Goal: Task Accomplishment & Management: Use online tool/utility

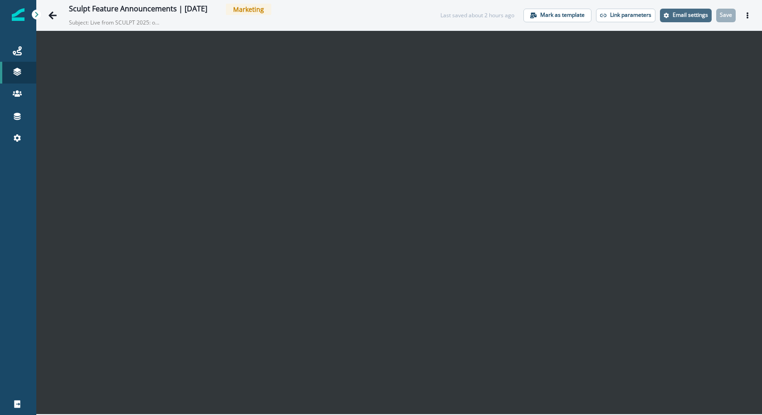
click at [673, 16] on p "Email settings" at bounding box center [690, 15] width 35 height 6
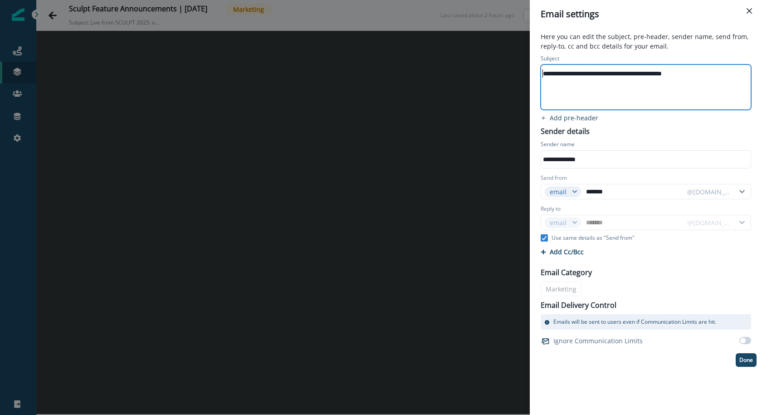
click at [541, 75] on div "**********" at bounding box center [645, 74] width 209 height 14
click at [742, 360] on p "Done" at bounding box center [747, 360] width 14 height 6
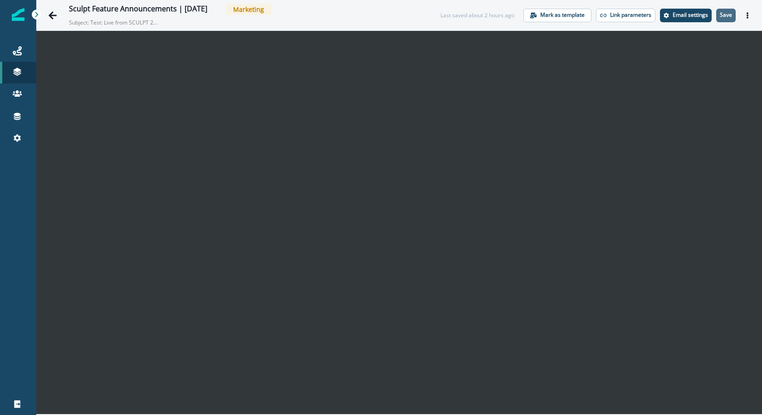
click at [729, 14] on p "Save" at bounding box center [726, 15] width 12 height 6
click at [23, 48] on div "Journeys" at bounding box center [18, 50] width 29 height 11
click at [729, 15] on p "Save" at bounding box center [726, 15] width 12 height 6
click at [746, 15] on icon "Actions" at bounding box center [748, 15] width 6 height 6
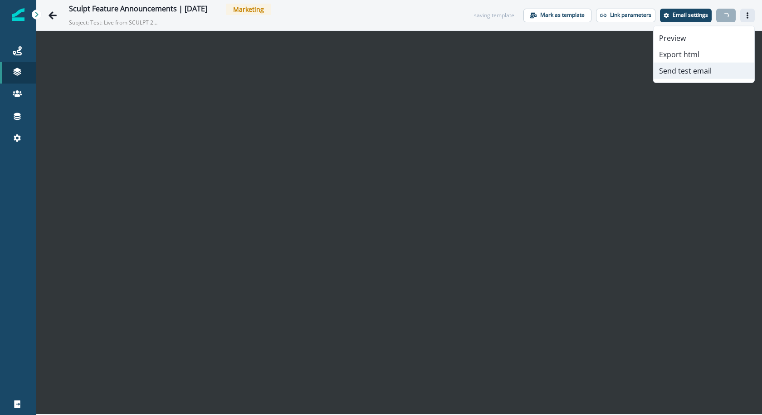
click at [717, 70] on button "Send test email" at bounding box center [704, 71] width 101 height 16
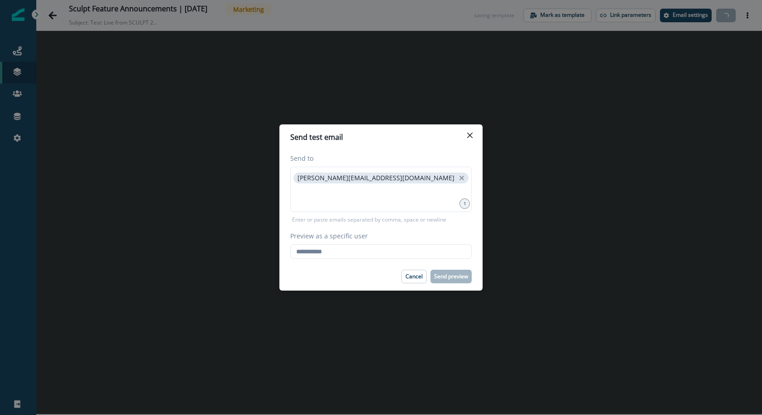
click at [366, 243] on div "Preview as a specific user Loading... Person data unavailable" at bounding box center [381, 245] width 182 height 28
click at [360, 249] on input "Preview as a specific user" at bounding box center [381, 251] width 182 height 15
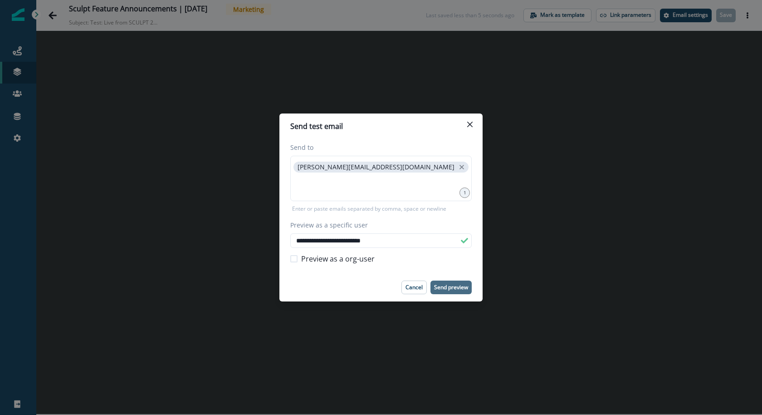
type input "**********"
click at [454, 283] on button "Send preview" at bounding box center [451, 287] width 41 height 14
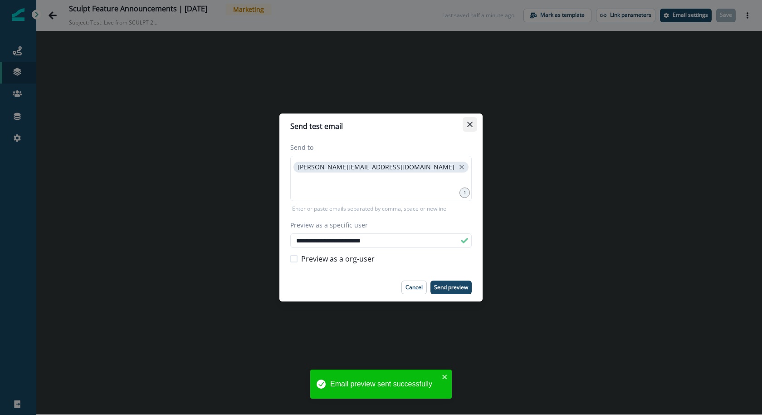
click at [476, 126] on button "Close" at bounding box center [470, 124] width 15 height 15
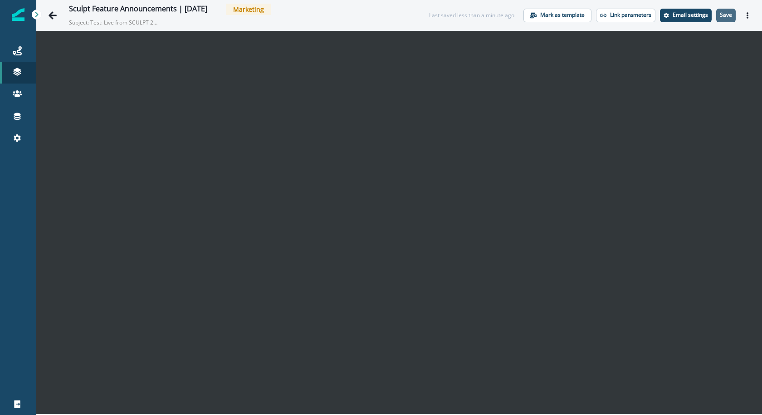
click at [723, 19] on button "Save" at bounding box center [727, 16] width 20 height 14
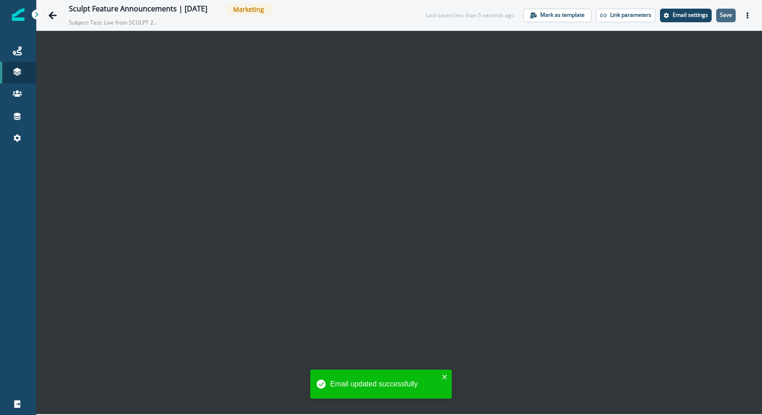
click at [730, 15] on p "Save" at bounding box center [726, 15] width 12 height 6
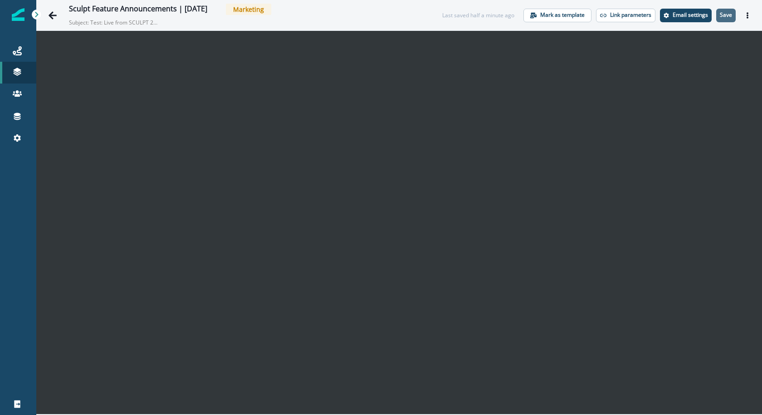
click at [726, 15] on p "Save" at bounding box center [726, 15] width 12 height 6
click at [717, 17] on button "Save" at bounding box center [727, 16] width 20 height 14
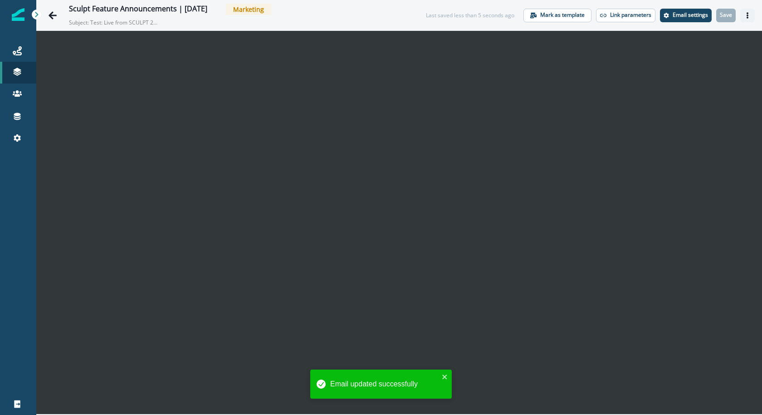
click at [750, 12] on icon "Actions" at bounding box center [748, 15] width 6 height 6
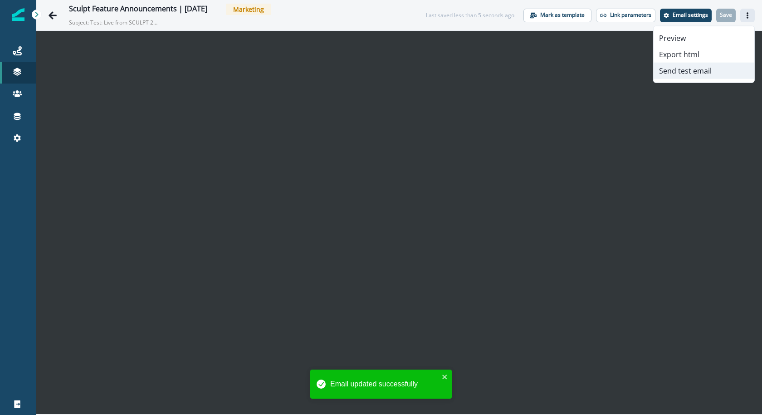
click at [706, 70] on button "Send test email" at bounding box center [704, 71] width 101 height 16
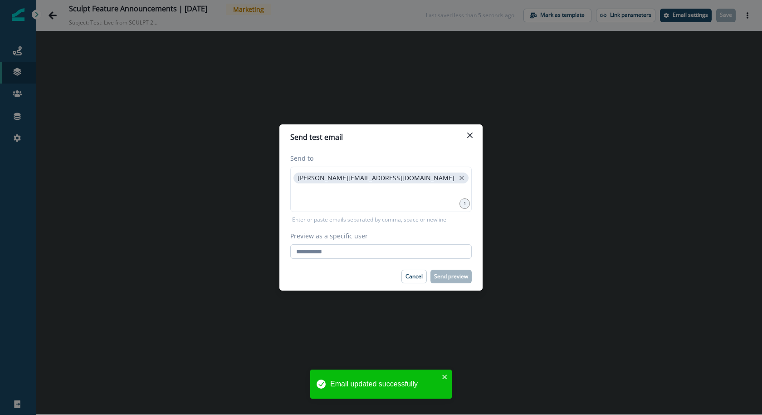
click at [381, 250] on input "Preview as a specific user" at bounding box center [381, 251] width 182 height 15
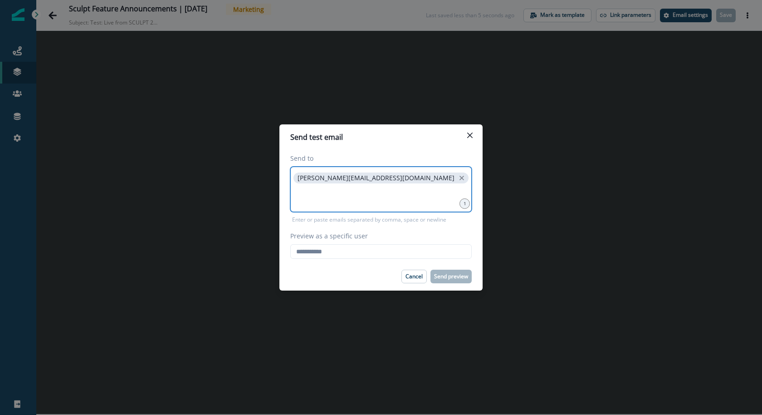
click at [343, 198] on input at bounding box center [381, 196] width 179 height 18
type input "**********"
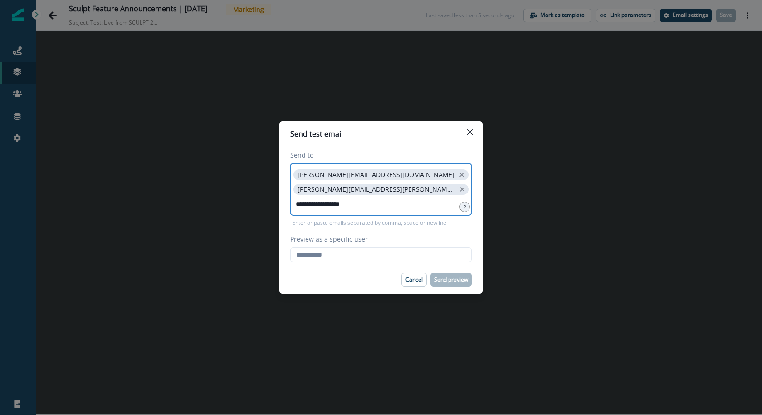
type input "**********"
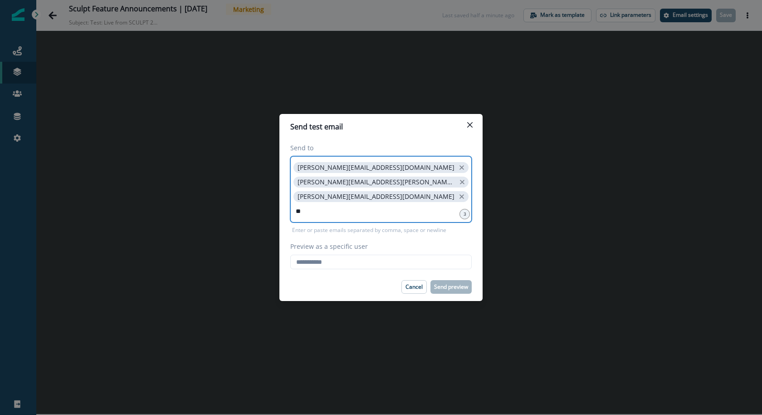
type input "*"
paste input
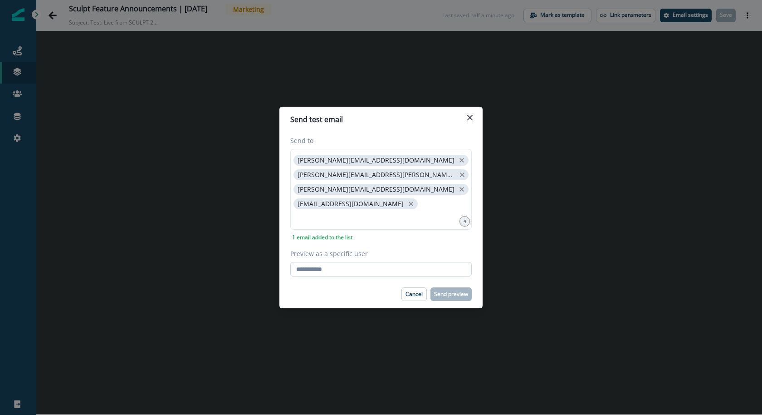
click at [390, 262] on input "Preview as a specific user" at bounding box center [381, 269] width 182 height 15
paste input "**********"
type input "**********"
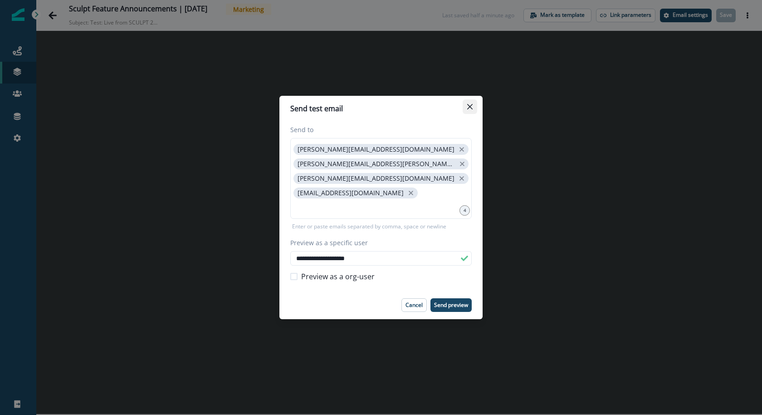
click at [472, 109] on icon "Close" at bounding box center [469, 106] width 5 height 5
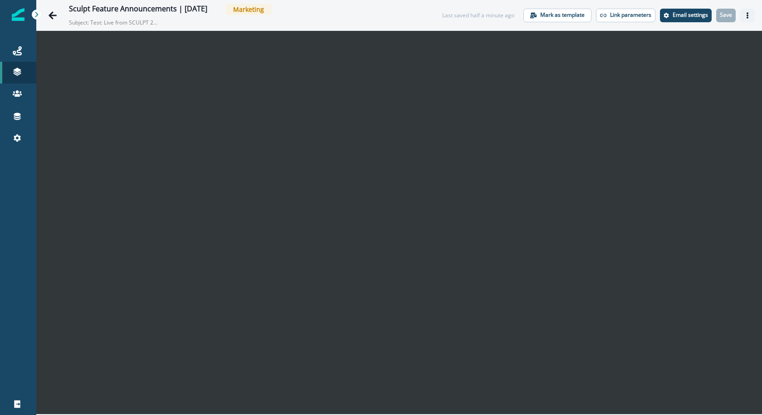
click at [747, 9] on button "Actions" at bounding box center [748, 16] width 15 height 14
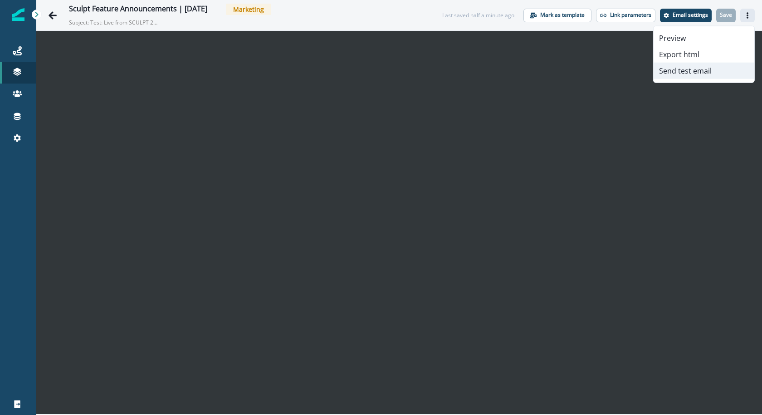
click at [721, 63] on button "Send test email" at bounding box center [704, 71] width 101 height 16
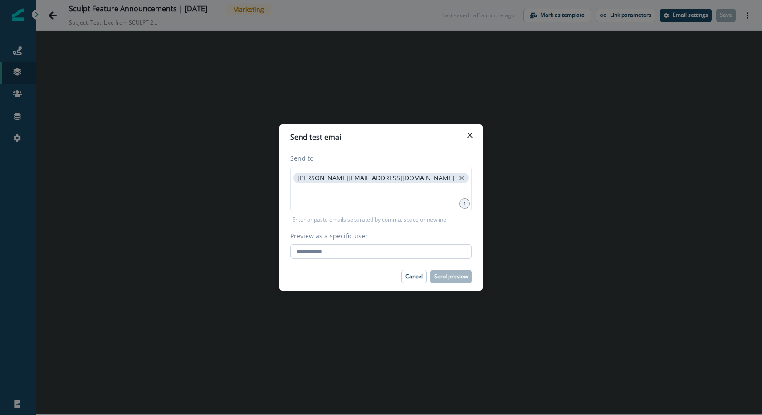
click at [409, 255] on input "Preview as a specific user" at bounding box center [381, 251] width 182 height 15
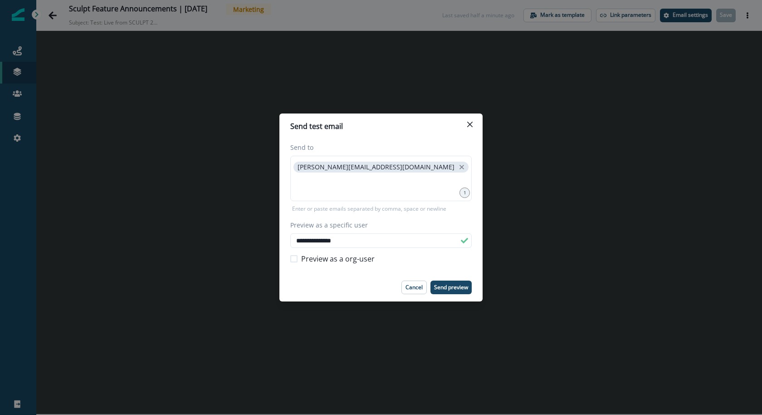
type input "**********"
click at [445, 296] on footer "Cancel Send preview" at bounding box center [381, 287] width 203 height 28
click at [445, 289] on p "Send preview" at bounding box center [451, 287] width 34 height 6
click at [471, 125] on icon "Close" at bounding box center [469, 124] width 5 height 5
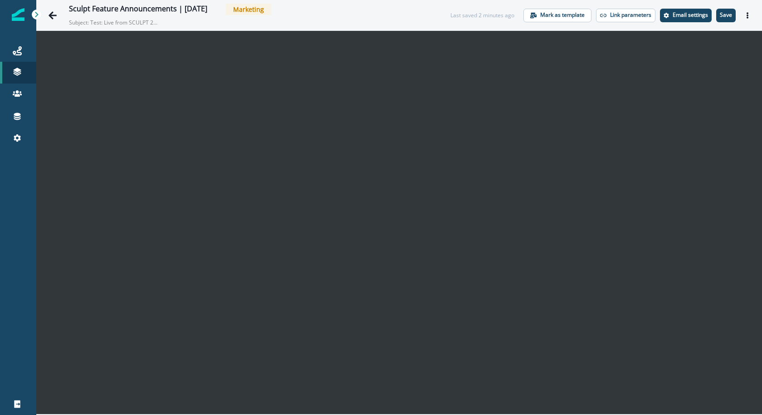
click at [731, 16] on p "Save" at bounding box center [726, 15] width 12 height 6
click at [748, 16] on icon "Actions" at bounding box center [748, 15] width 6 height 6
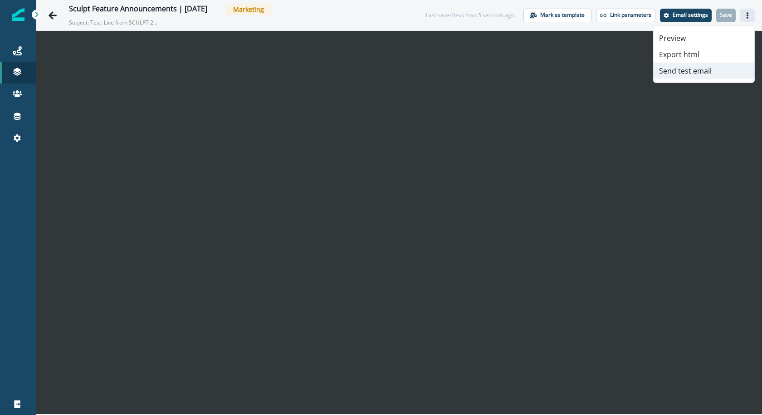
click at [730, 74] on button "Send test email" at bounding box center [704, 71] width 101 height 16
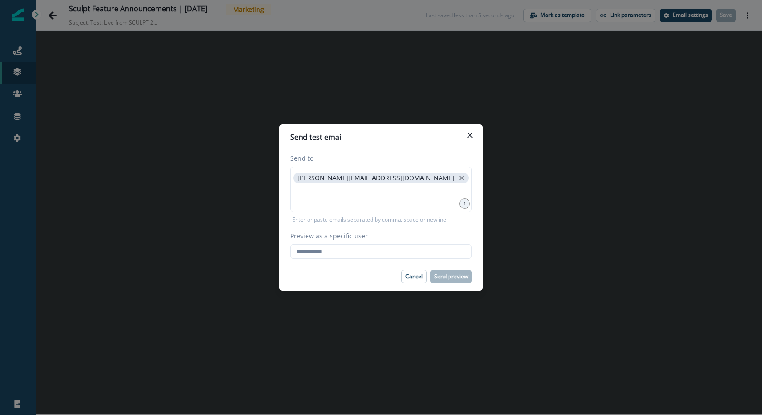
click at [418, 259] on div "Send to karishma.rajaratnam@clay.com 1 Enter or paste emails separated by comma…" at bounding box center [381, 206] width 203 height 113
click at [418, 253] on input "Preview as a specific user" at bounding box center [381, 251] width 182 height 15
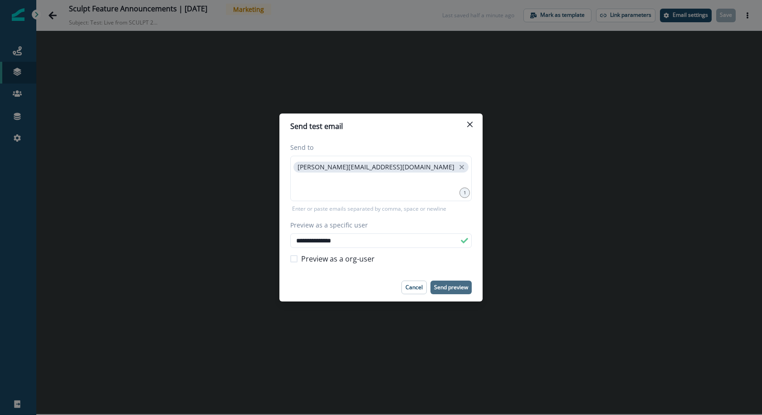
type input "**********"
click at [445, 287] on p "Send preview" at bounding box center [451, 287] width 34 height 6
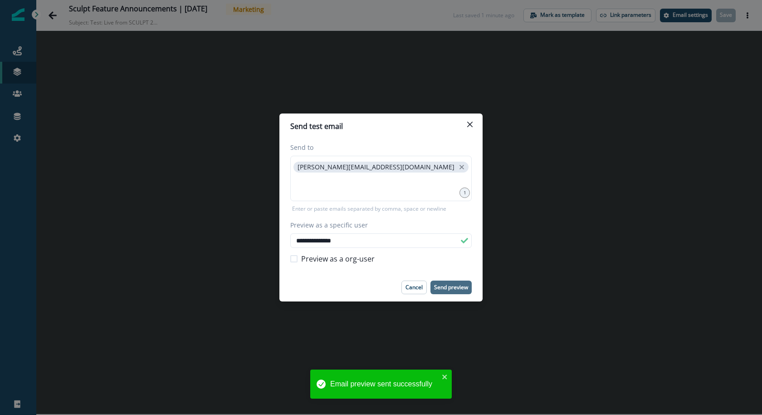
click at [478, 123] on header "Send test email" at bounding box center [381, 125] width 203 height 25
click at [472, 123] on icon "Close" at bounding box center [469, 124] width 5 height 5
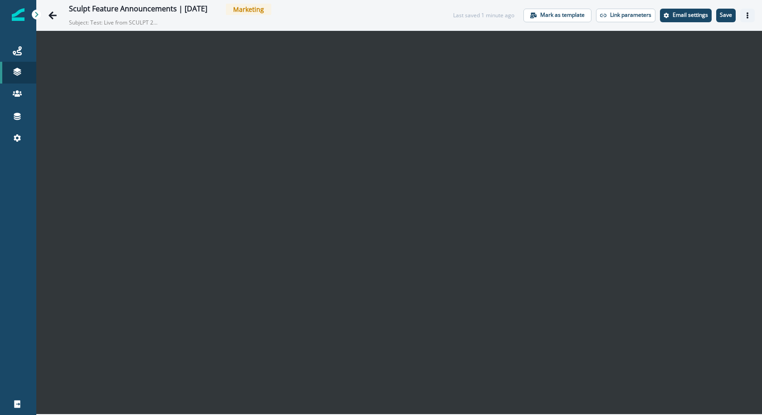
click at [753, 15] on button "Actions" at bounding box center [748, 16] width 15 height 14
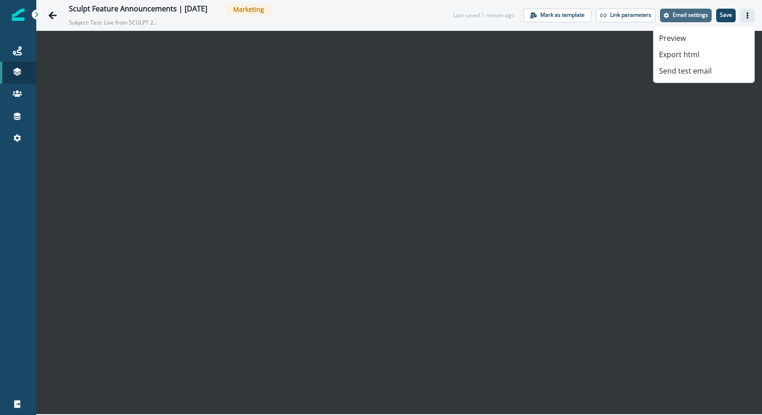
click at [687, 14] on p "Email settings" at bounding box center [690, 15] width 35 height 6
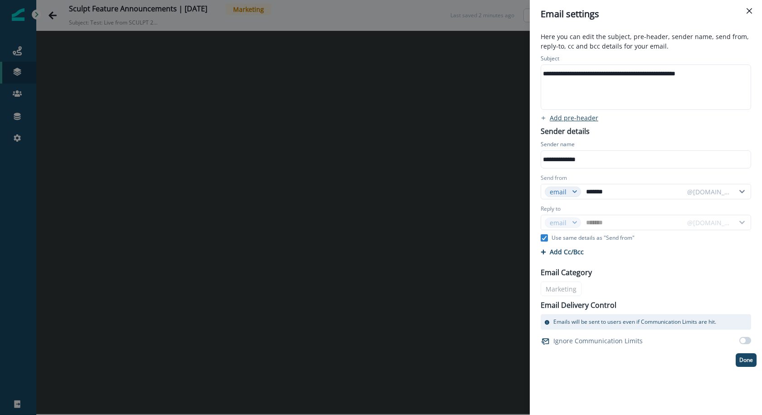
click at [592, 117] on p "Add pre-header" at bounding box center [574, 117] width 49 height 9
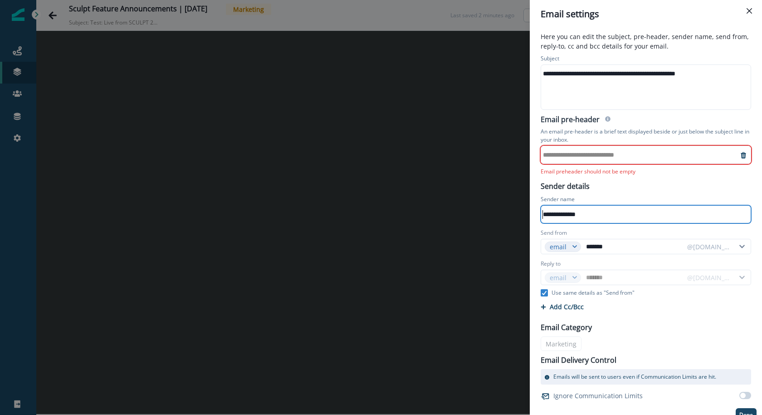
click at [574, 152] on div "**********" at bounding box center [639, 155] width 197 height 14
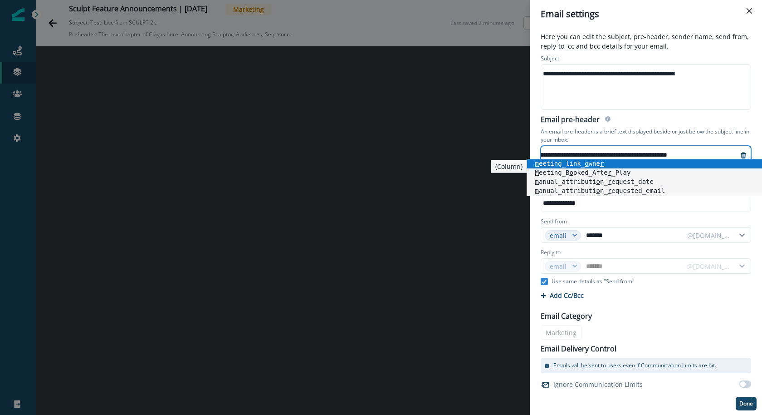
scroll to position [0, 82]
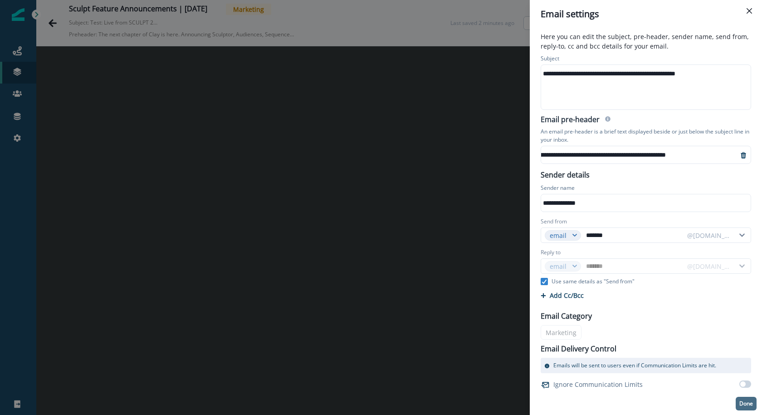
click at [739, 398] on button "Done" at bounding box center [746, 404] width 21 height 14
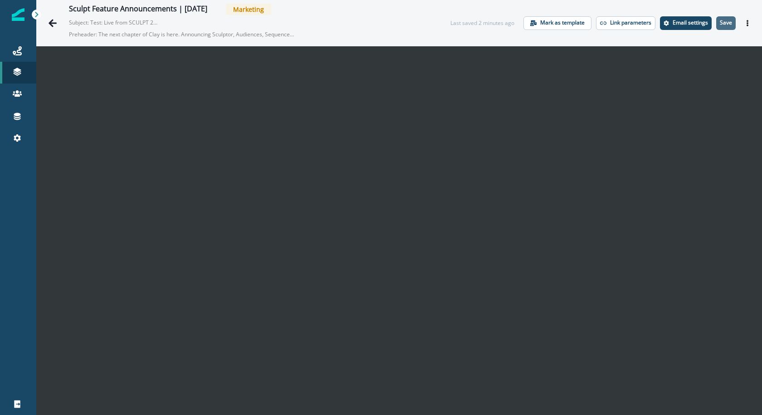
click at [726, 20] on p "Save" at bounding box center [726, 23] width 12 height 6
click at [746, 22] on icon "Actions" at bounding box center [748, 23] width 6 height 6
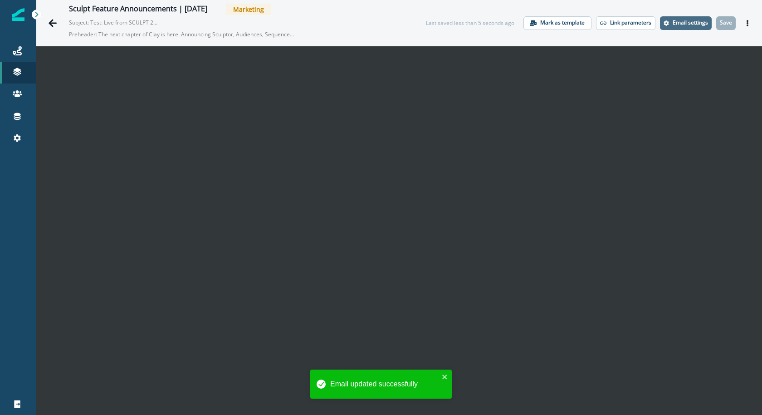
click at [692, 26] on button "Email settings" at bounding box center [686, 23] width 52 height 14
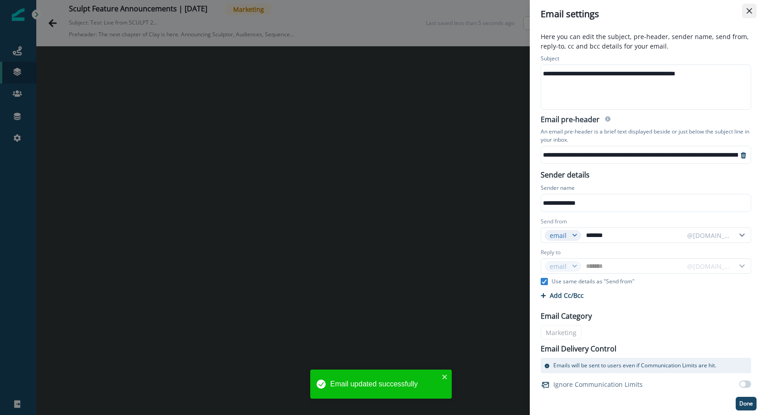
click at [751, 14] on button "Close" at bounding box center [749, 11] width 15 height 15
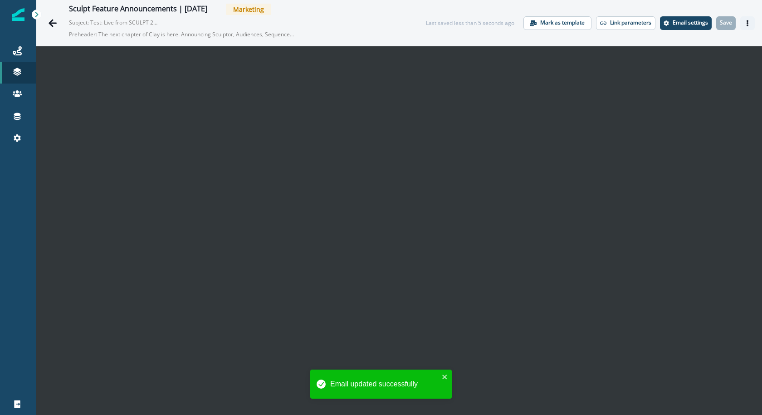
click at [750, 22] on icon "Actions" at bounding box center [748, 23] width 6 height 6
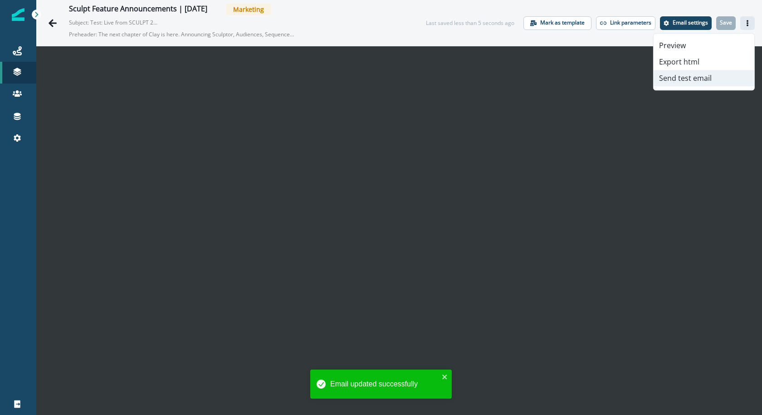
click at [727, 81] on button "Send test email" at bounding box center [704, 78] width 101 height 16
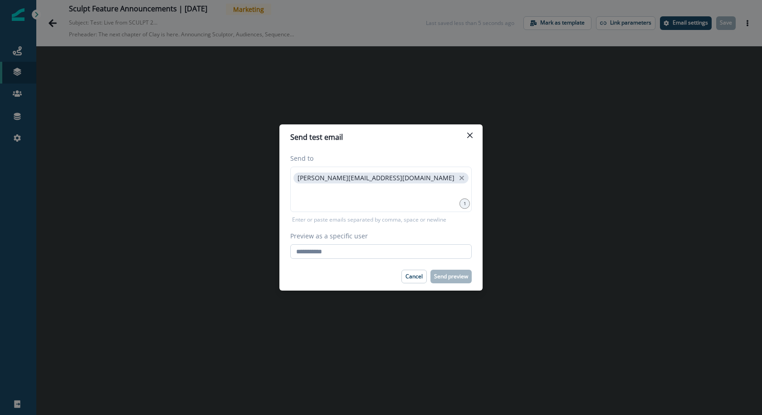
click at [378, 248] on input "Preview as a specific user" at bounding box center [381, 251] width 182 height 15
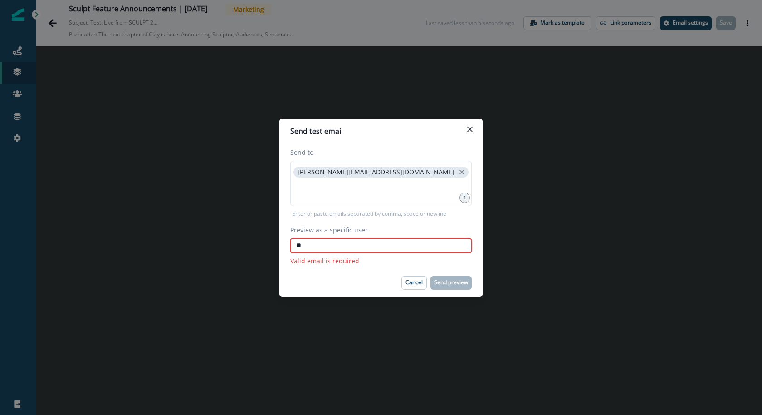
type input "*"
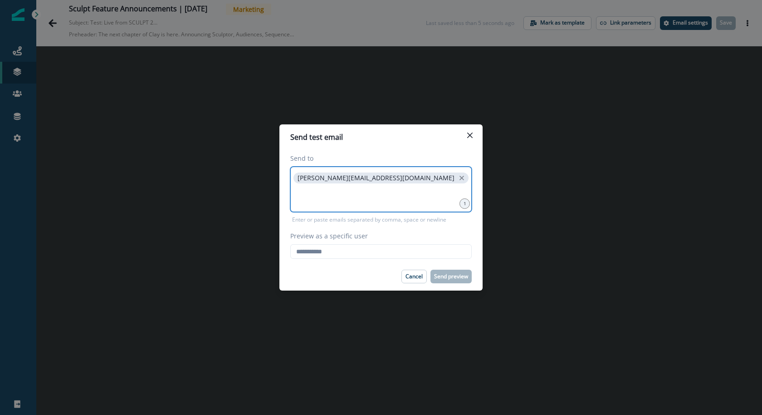
click at [352, 190] on input at bounding box center [381, 196] width 179 height 18
type input "**********"
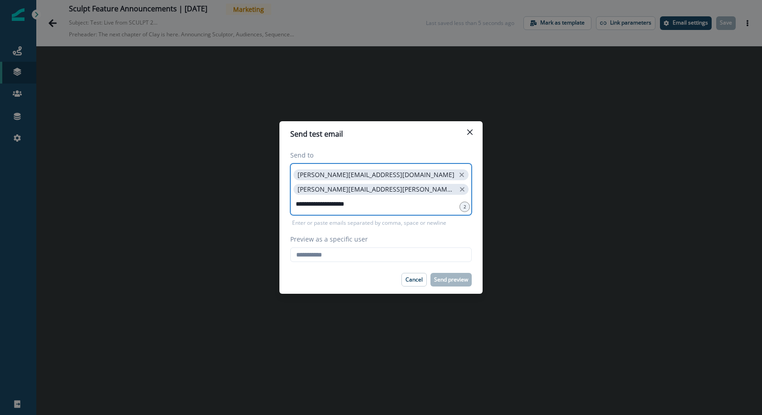
type input "**********"
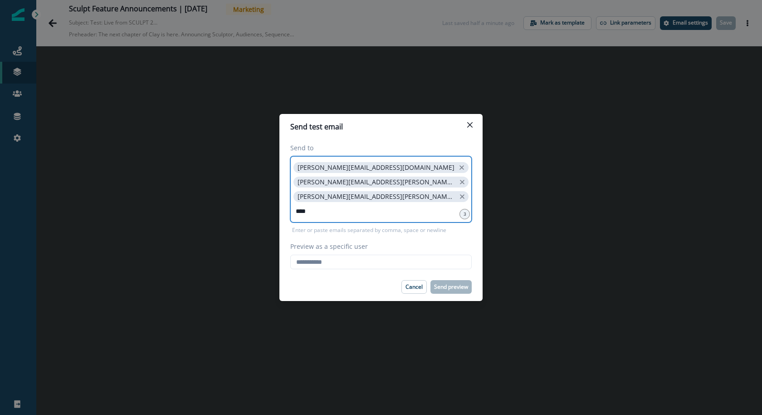
type input "****"
click at [333, 214] on input "****" at bounding box center [381, 211] width 179 height 18
paste input
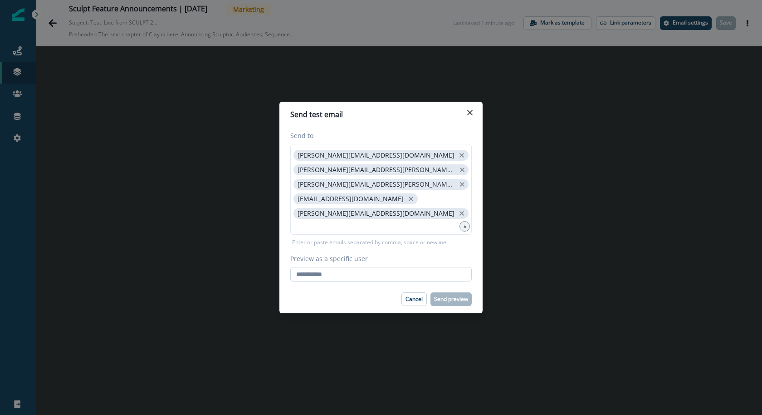
click at [388, 270] on input "Preview as a specific user" at bounding box center [381, 274] width 182 height 15
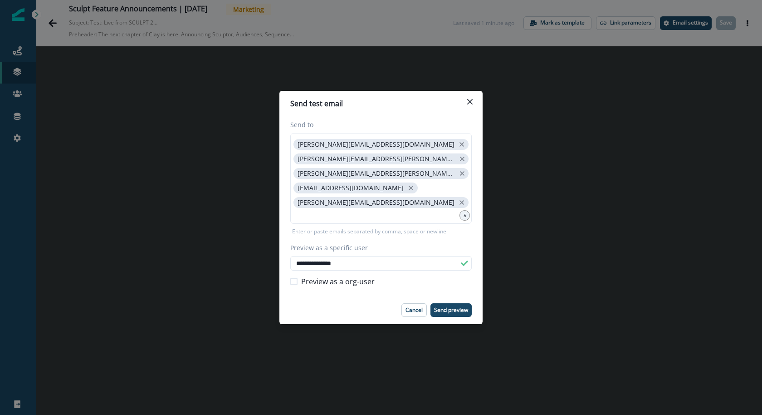
type input "**********"
click at [448, 307] on p "Send preview" at bounding box center [451, 310] width 34 height 6
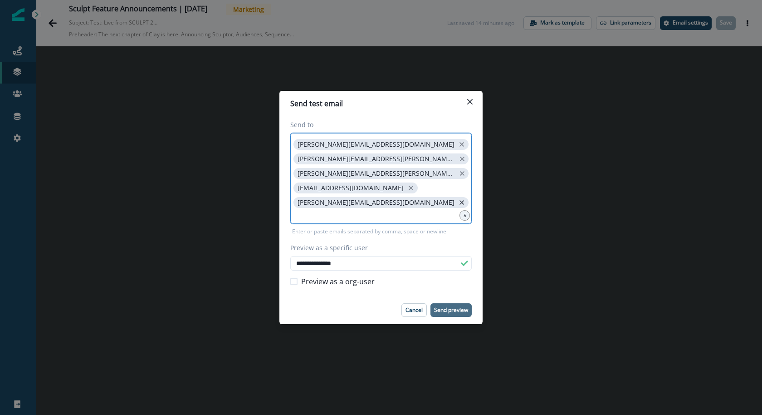
click at [460, 200] on icon "close" at bounding box center [462, 202] width 5 height 5
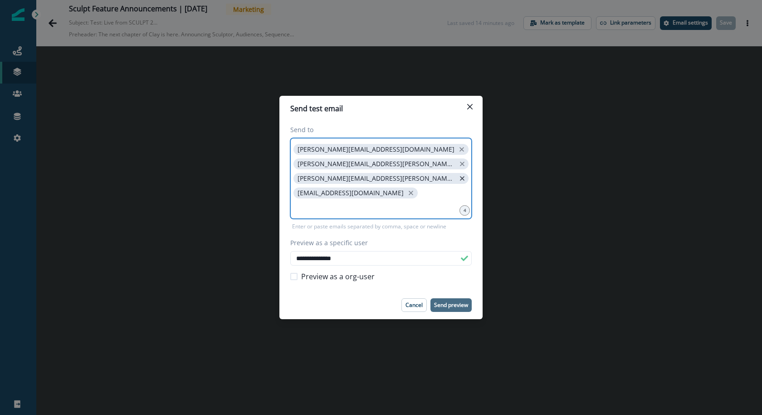
click at [460, 181] on icon "close" at bounding box center [462, 178] width 5 height 5
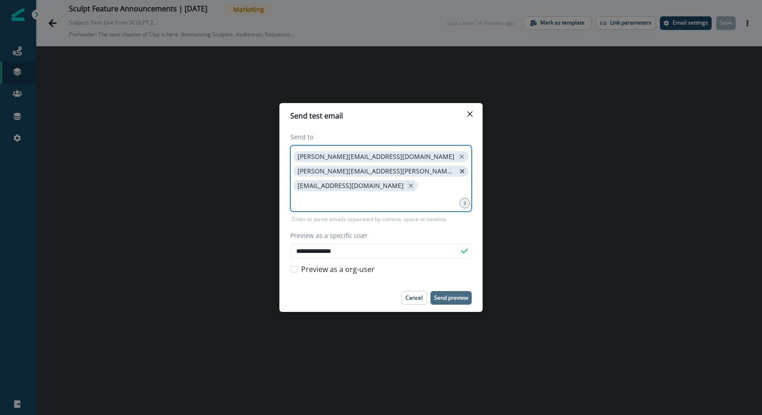
click at [458, 172] on icon "close" at bounding box center [462, 171] width 8 height 8
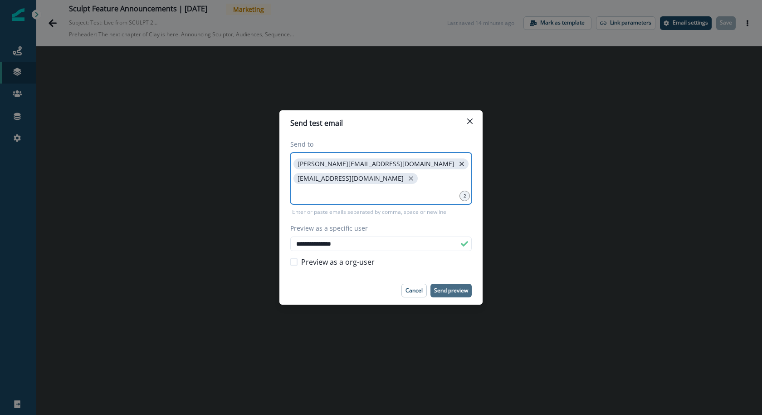
click at [458, 165] on icon "close" at bounding box center [462, 164] width 8 height 8
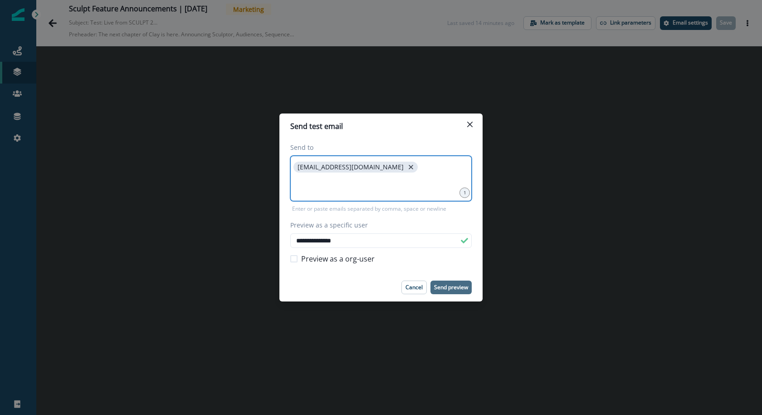
click at [407, 167] on icon "close" at bounding box center [411, 167] width 8 height 8
click at [370, 173] on input at bounding box center [381, 167] width 179 height 18
type input "**********"
click at [456, 287] on p "Send preview" at bounding box center [451, 287] width 34 height 6
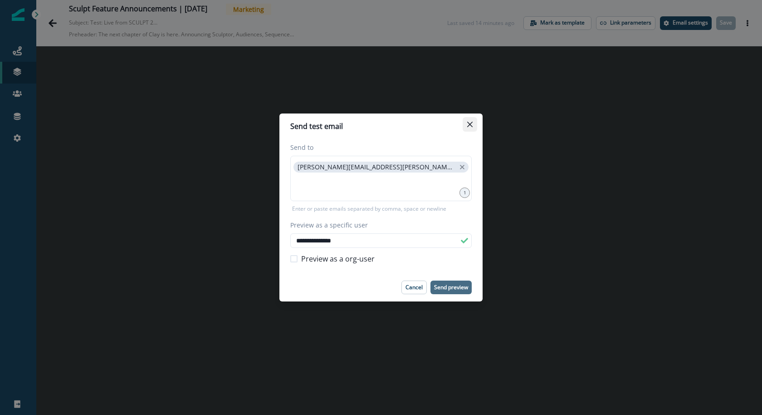
click at [477, 124] on button "Close" at bounding box center [470, 124] width 15 height 15
